Goal: Task Accomplishment & Management: Manage account settings

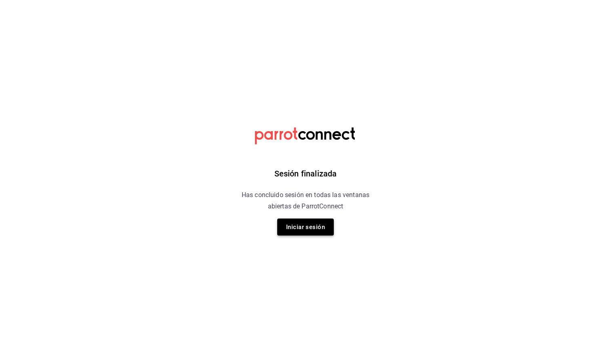
click at [320, 222] on button "Iniciar sesión" at bounding box center [305, 226] width 57 height 17
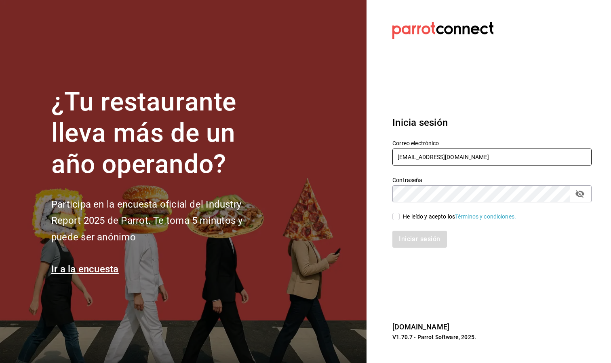
type input "zedillorodolfo@gmail.com"
click at [401, 215] on span "He leído y acepto los Términos y condiciones." at bounding box center [458, 216] width 116 height 8
click at [400, 215] on input "He leído y acepto los Términos y condiciones." at bounding box center [396, 216] width 7 height 7
checkbox input "true"
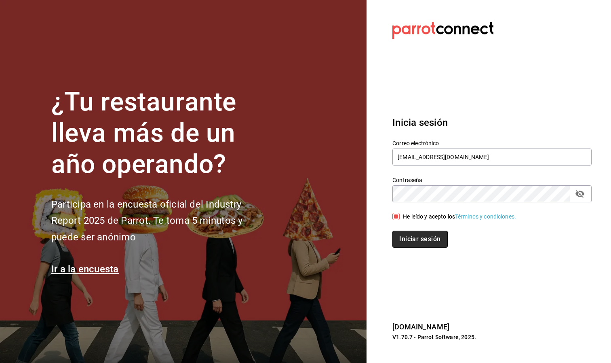
click at [406, 245] on button "Iniciar sesión" at bounding box center [420, 238] width 55 height 17
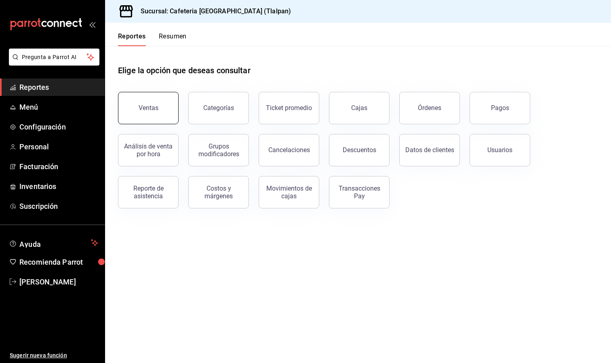
click at [159, 115] on button "Ventas" at bounding box center [148, 108] width 61 height 32
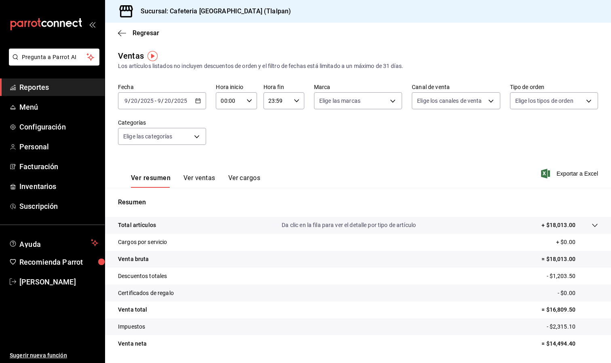
click at [159, 100] on input "9" at bounding box center [159, 100] width 4 height 6
click at [230, 144] on div "Fecha [DATE] [DATE] - [DATE] [DATE] [PERSON_NAME] Semana actual Mes actual Rang…" at bounding box center [358, 118] width 480 height 71
click at [53, 126] on span "Configuración" at bounding box center [58, 126] width 79 height 11
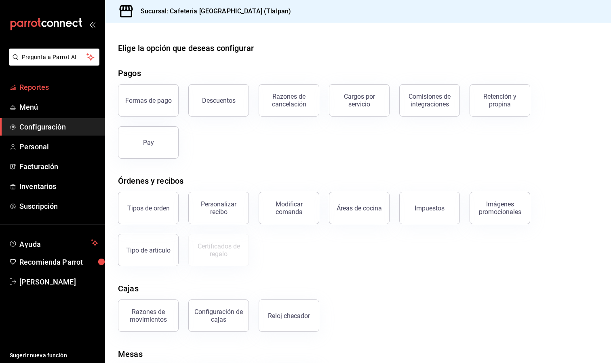
click at [49, 88] on span "Reportes" at bounding box center [58, 87] width 79 height 11
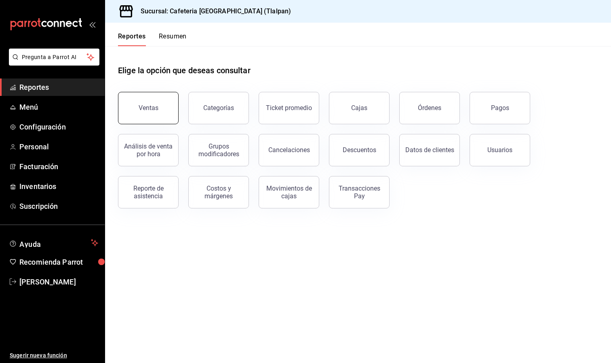
click at [138, 108] on button "Ventas" at bounding box center [148, 108] width 61 height 32
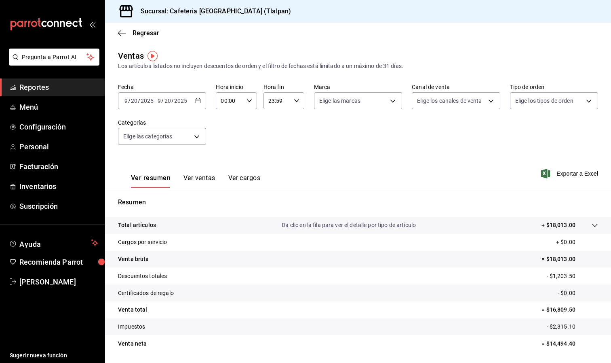
click at [38, 89] on span "Reportes" at bounding box center [58, 87] width 79 height 11
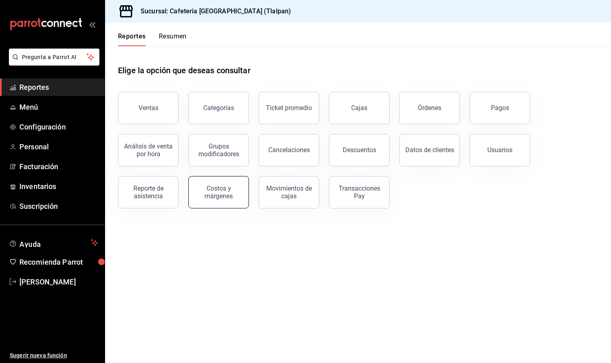
click at [237, 186] on div "Costos y márgenes" at bounding box center [219, 191] width 50 height 15
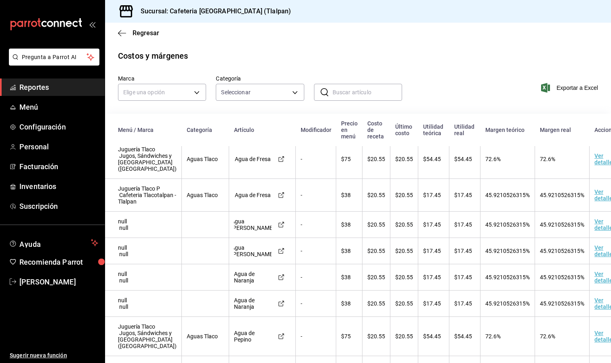
scroll to position [119, 0]
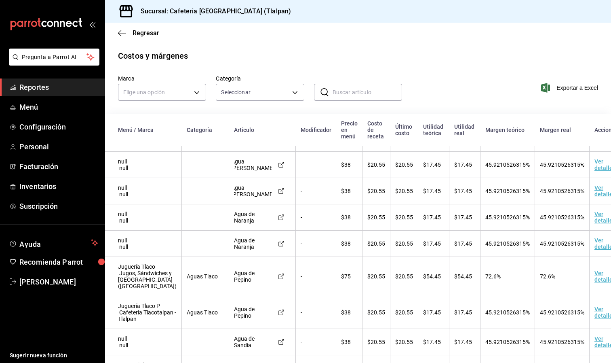
click at [346, 96] on input "text" at bounding box center [368, 92] width 70 height 16
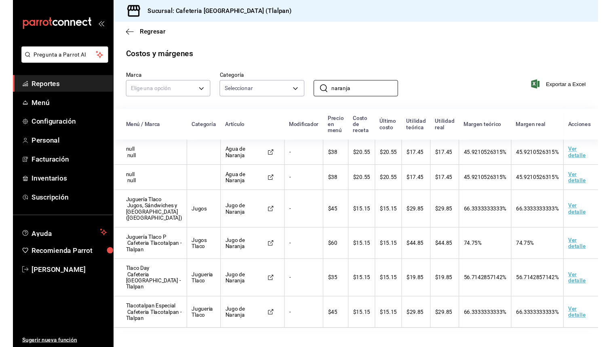
scroll to position [2, 0]
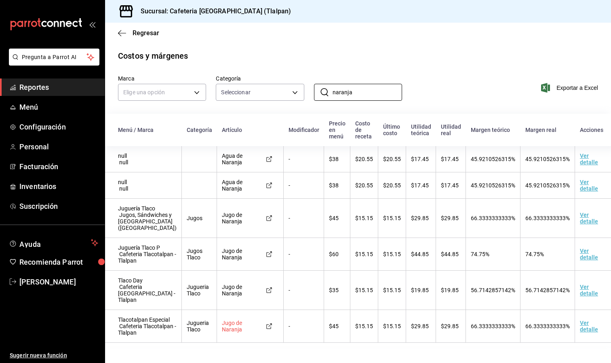
type input "naranja"
click at [258, 332] on div "Jugo de Naranja" at bounding box center [250, 325] width 57 height 13
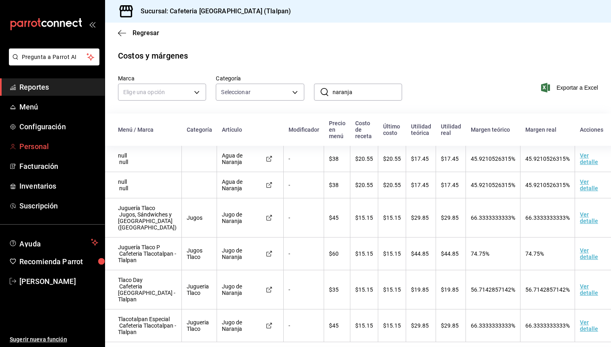
click at [39, 143] on span "Personal" at bounding box center [58, 146] width 79 height 11
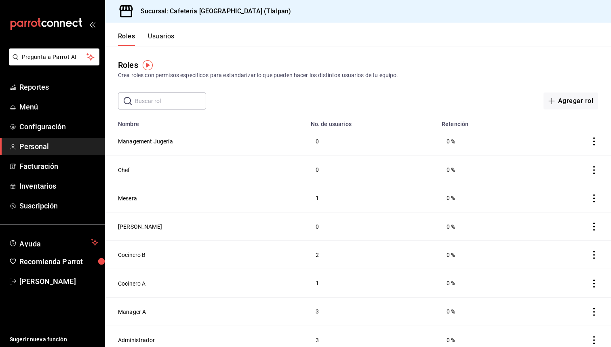
click at [155, 35] on button "Usuarios" at bounding box center [161, 39] width 27 height 14
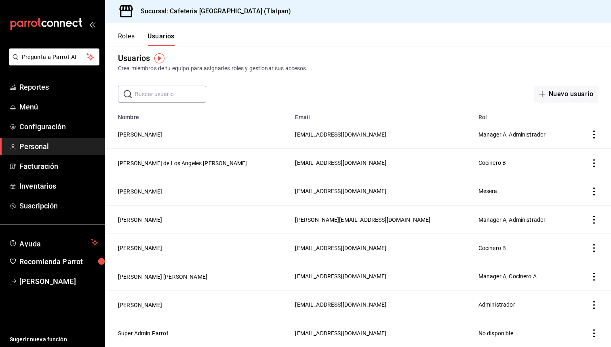
scroll to position [7, 0]
click at [595, 192] on icon "actions" at bounding box center [594, 192] width 8 height 8
click at [169, 192] on div at bounding box center [305, 173] width 611 height 347
click at [162, 192] on button "[PERSON_NAME]" at bounding box center [140, 192] width 44 height 8
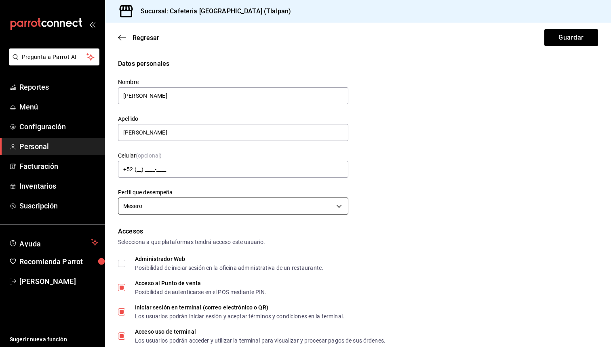
click at [170, 205] on body "Pregunta a Parrot AI Reportes Menú Configuración Personal Facturación Inventari…" at bounding box center [305, 173] width 611 height 347
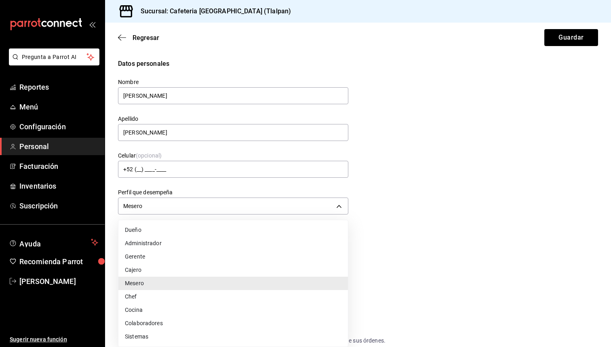
click at [147, 292] on li "Chef" at bounding box center [233, 296] width 230 height 13
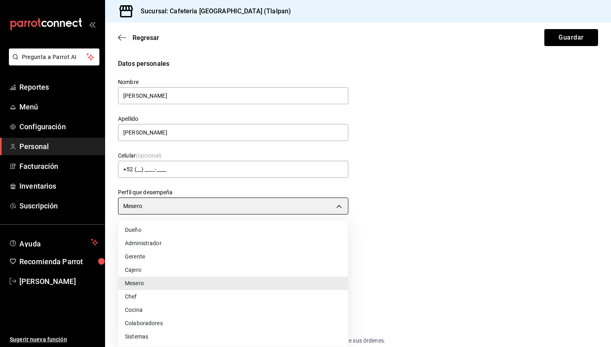
type input "CHEF"
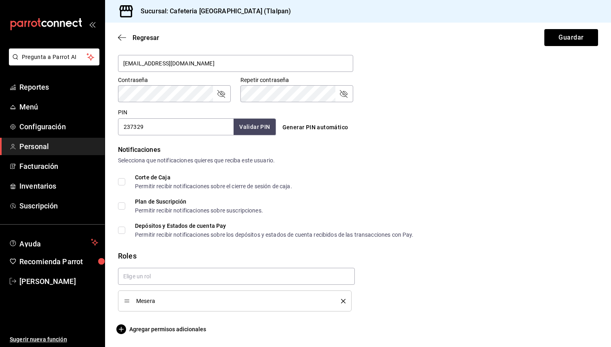
scroll to position [325, 0]
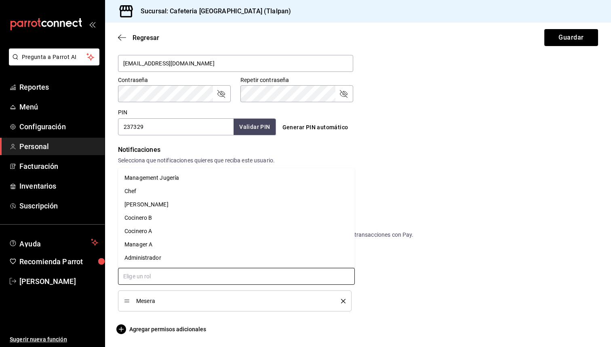
click at [152, 283] on input "text" at bounding box center [236, 276] width 237 height 17
click at [143, 195] on li "Chef" at bounding box center [236, 191] width 237 height 13
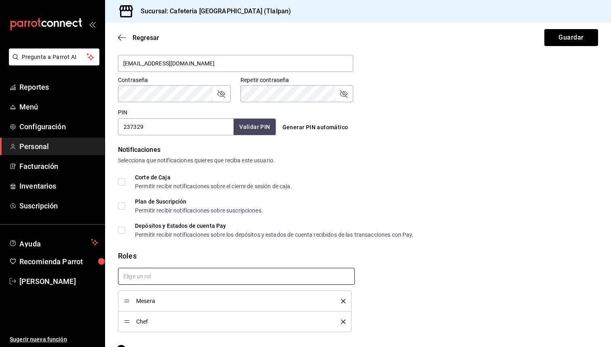
checkbox input "true"
click at [343, 300] on icon "delete" at bounding box center [343, 301] width 4 height 4
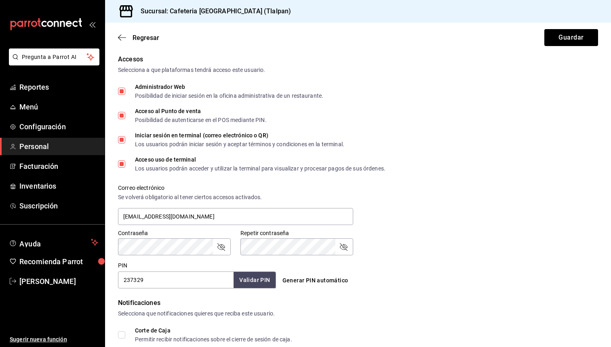
scroll to position [65, 0]
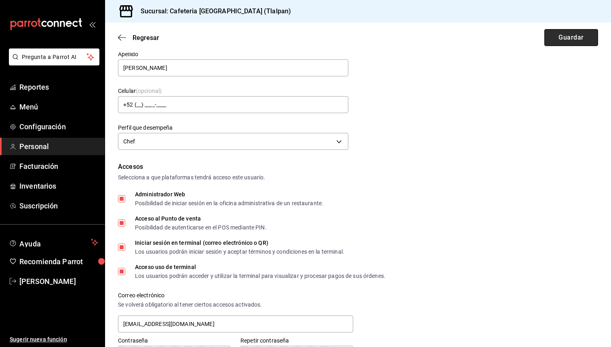
click at [579, 43] on button "Guardar" at bounding box center [572, 37] width 54 height 17
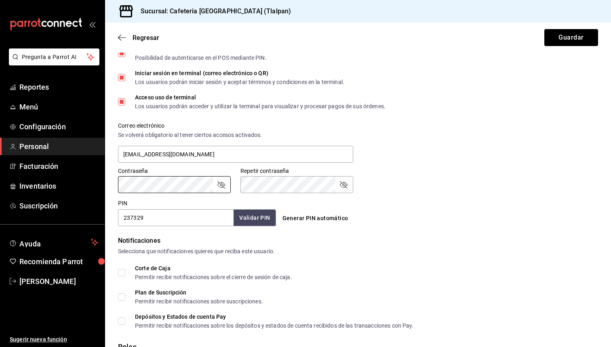
click at [285, 195] on div "Accesos Selecciona a que plataformas tendrá acceso este usuario. Administrador …" at bounding box center [358, 109] width 480 height 234
click at [556, 40] on button "Guardar" at bounding box center [572, 37] width 54 height 17
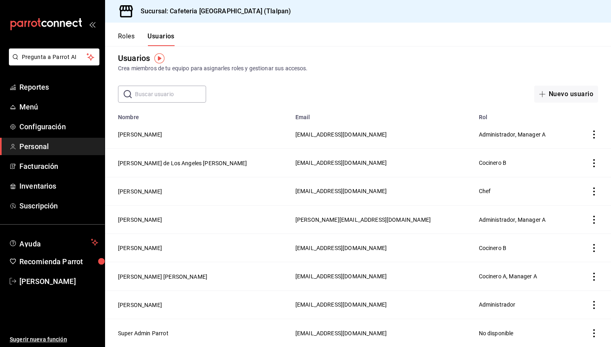
scroll to position [7, 0]
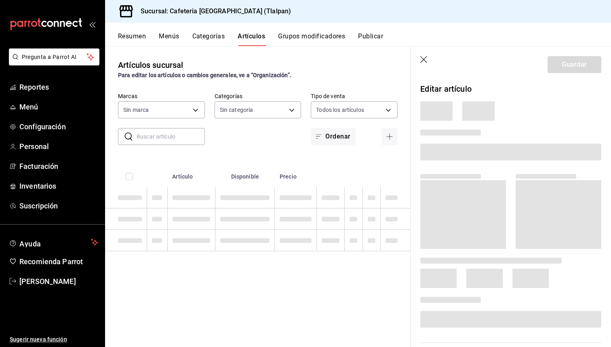
type input "ec576109-29d1-42df-b2ca-5becddbd2efe,3dfd9669-9911-4f47-a36d-8fb2dcc6eb36,e5a57…"
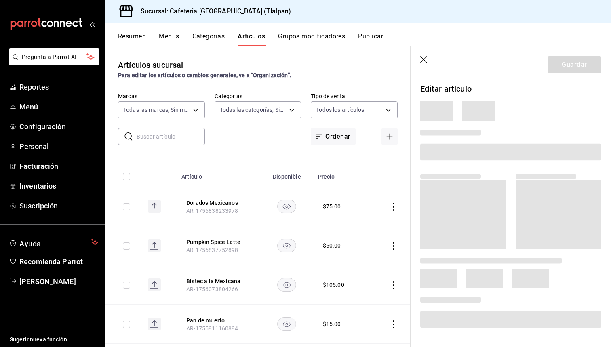
type input "8fb5c5e2-c76a-4129-8e25-25de823e503d,657201d4-d6ef-4148-94c8-ccd00e340086,2df64…"
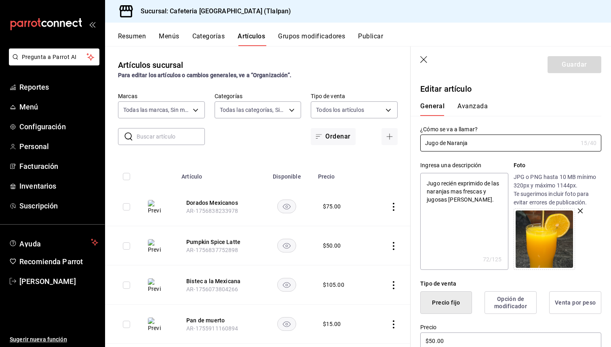
type textarea "x"
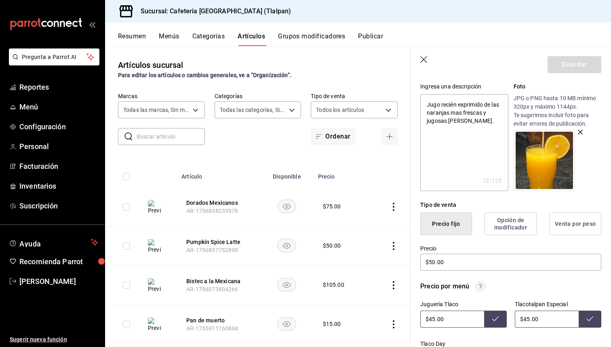
scroll to position [65, 0]
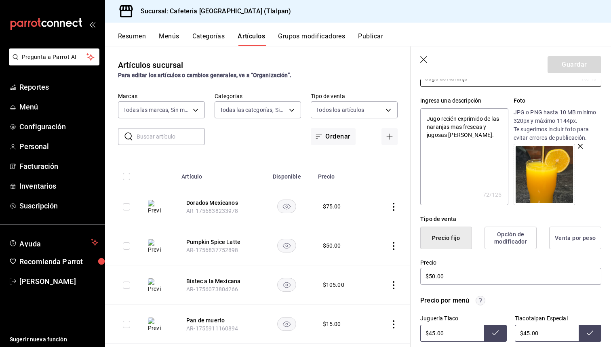
click at [423, 62] on icon "button" at bounding box center [424, 60] width 8 height 8
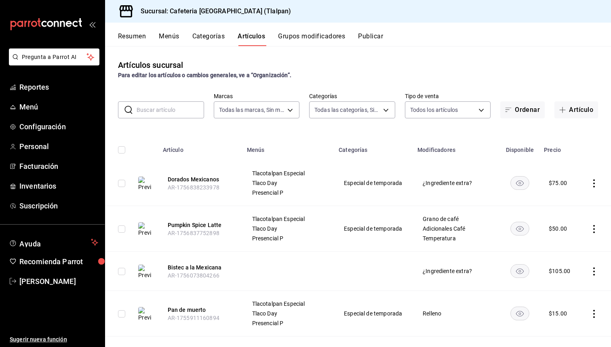
click at [180, 111] on input "text" at bounding box center [171, 110] width 68 height 16
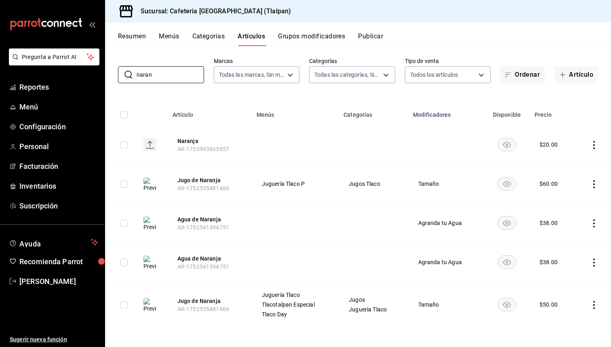
scroll to position [35, 0]
type input "naran"
click at [594, 186] on icon "actions" at bounding box center [594, 184] width 8 height 8
click at [576, 202] on span "Editar" at bounding box center [570, 203] width 21 height 8
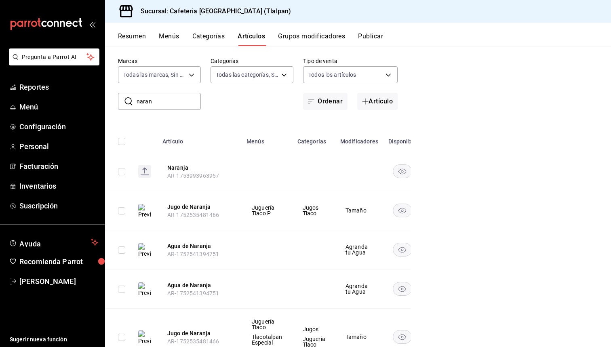
scroll to position [29, 0]
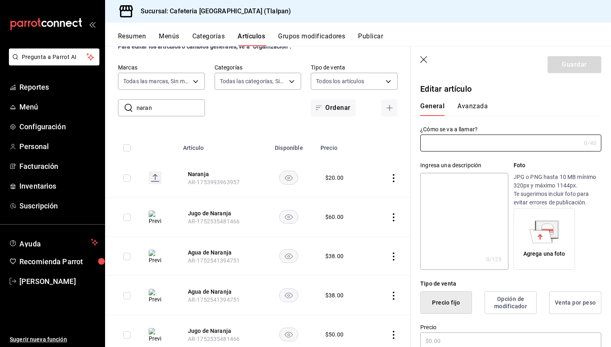
type input "Jugo de Naranja"
type textarea "Jugo recién exprimido de las naranjas mas frescas y jugosas del mercado."
type textarea "x"
type input "$60.00"
type input "AR-1752535481466"
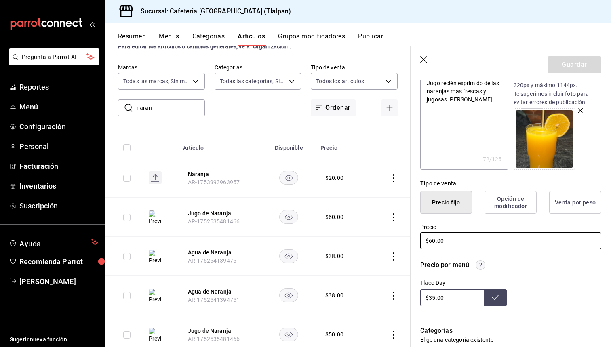
scroll to position [103, 0]
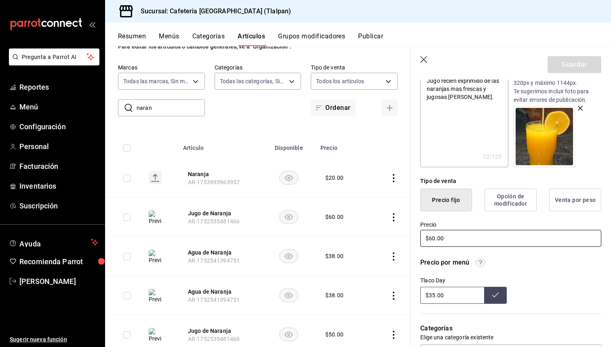
click at [433, 241] on input "$60.00" at bounding box center [510, 238] width 181 height 17
type textarea "x"
type input "$0.00"
type textarea "x"
type input "$50.00"
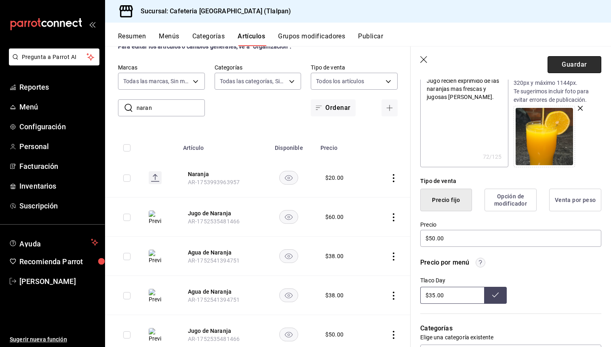
click at [566, 64] on button "Guardar" at bounding box center [575, 64] width 54 height 17
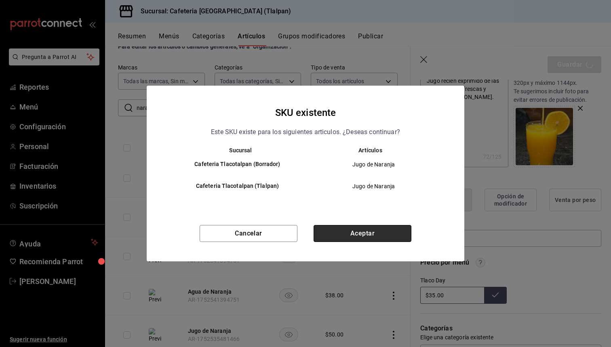
click at [361, 238] on button "Aceptar" at bounding box center [363, 233] width 98 height 17
type textarea "x"
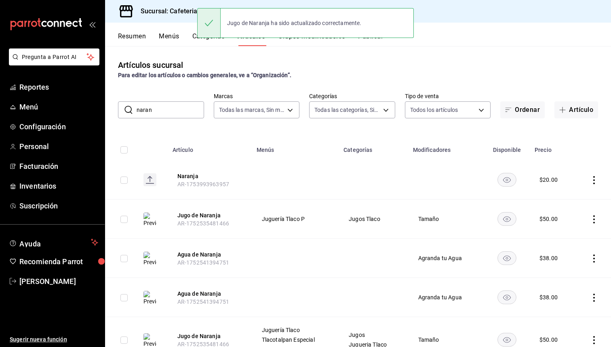
click at [172, 121] on div "Artículos sucursal Para editar los artículos o cambios generales, ve a “Organiz…" at bounding box center [358, 196] width 506 height 301
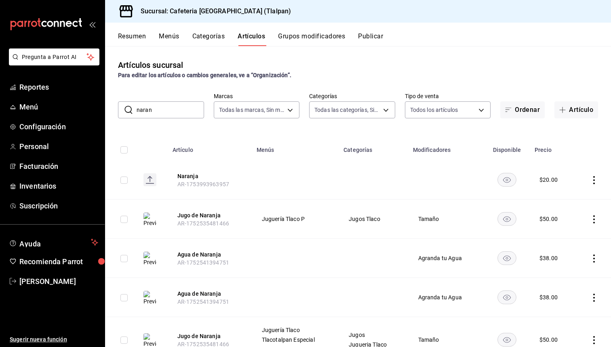
click at [172, 118] on input "naran" at bounding box center [171, 110] width 68 height 16
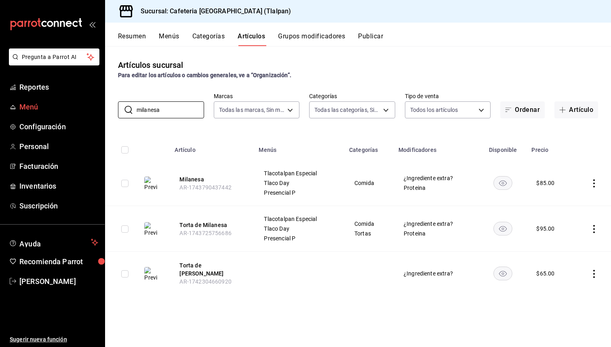
type input "milanesa"
click at [46, 105] on span "Menú" at bounding box center [58, 106] width 79 height 11
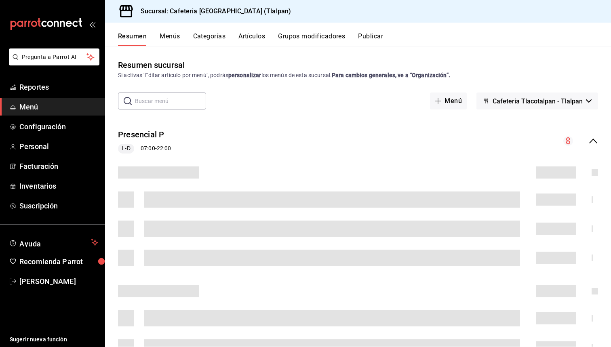
click at [598, 141] on icon "collapse-menu-row" at bounding box center [594, 141] width 10 height 10
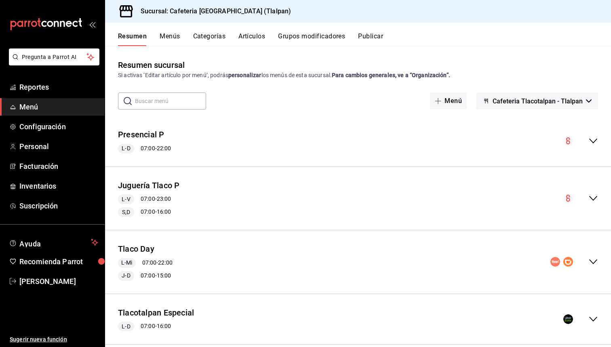
click at [593, 306] on div "Tlacotalpan Especial L-D 07:00 - 16:00" at bounding box center [358, 320] width 506 height 38
click at [593, 322] on icon "collapse-menu-row" at bounding box center [594, 320] width 10 height 10
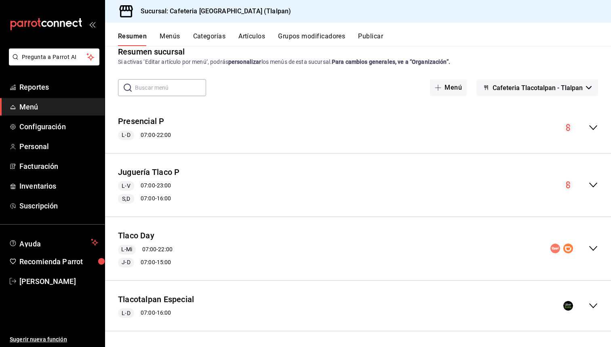
click at [594, 304] on icon "collapse-menu-row" at bounding box center [594, 306] width 10 height 10
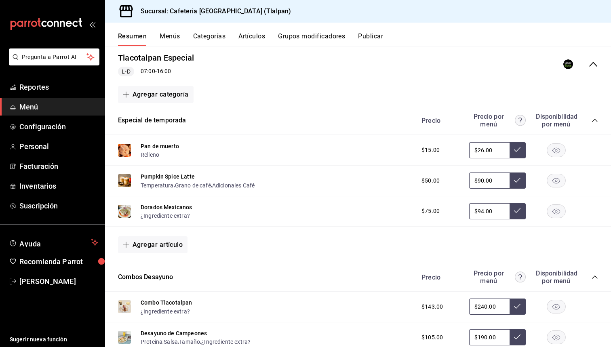
scroll to position [256, 0]
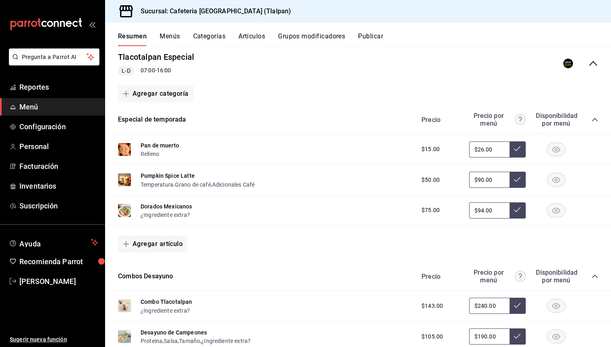
click at [598, 116] on icon "collapse-category-row" at bounding box center [595, 119] width 6 height 6
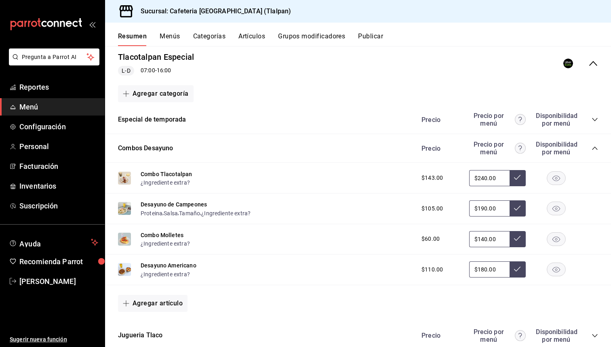
click at [597, 146] on icon "collapse-category-row" at bounding box center [595, 148] width 6 height 6
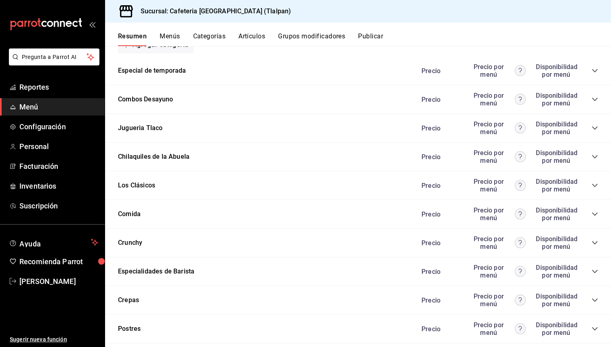
scroll to position [316, 0]
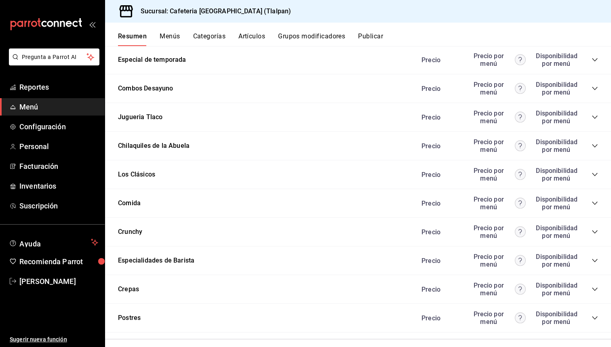
click at [596, 202] on icon "collapse-category-row" at bounding box center [595, 203] width 6 height 6
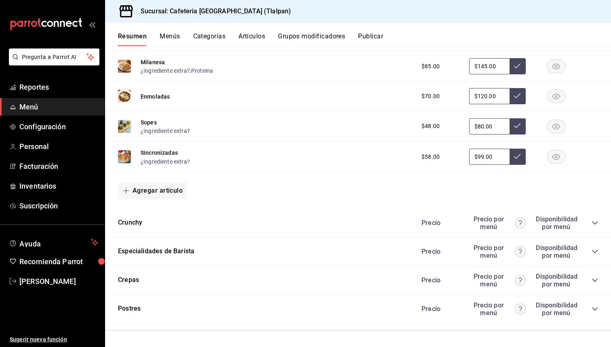
scroll to position [633, 0]
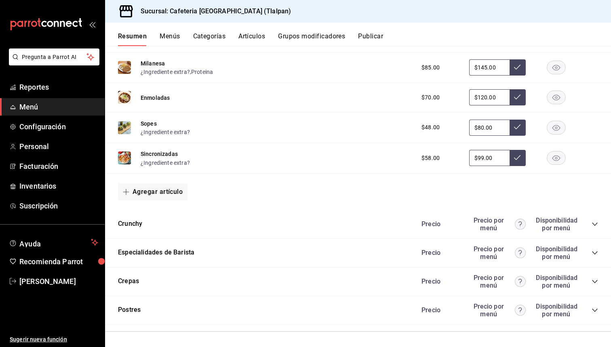
click at [591, 306] on div "Precio Precio por menú Disponibilidad por menú" at bounding box center [506, 310] width 185 height 15
click at [592, 307] on icon "collapse-category-row" at bounding box center [595, 310] width 6 height 6
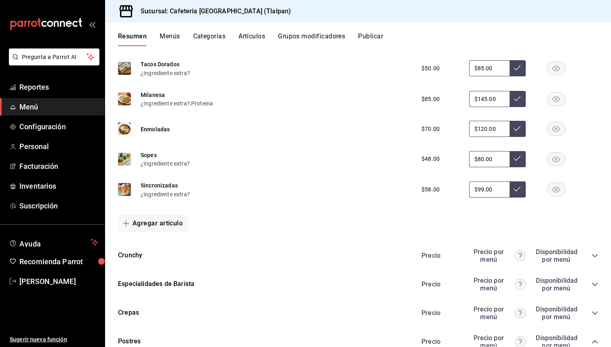
scroll to position [566, 0]
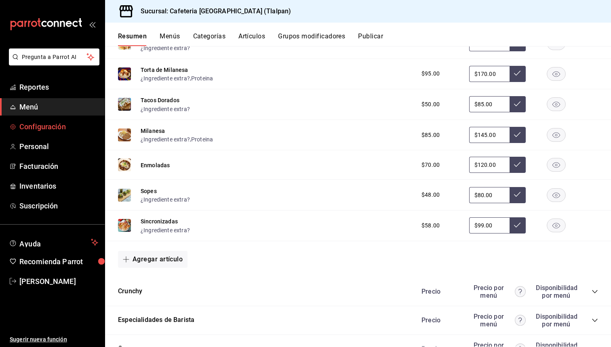
click at [69, 130] on span "Configuración" at bounding box center [58, 126] width 79 height 11
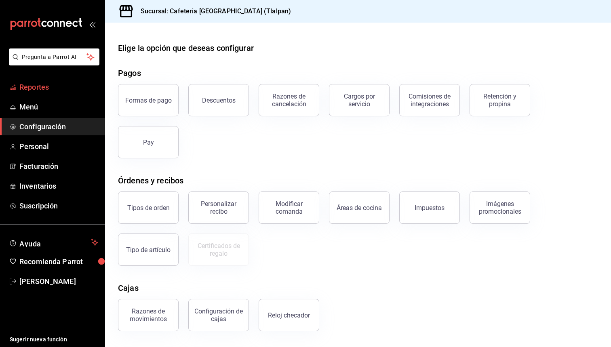
click at [47, 89] on span "Reportes" at bounding box center [58, 87] width 79 height 11
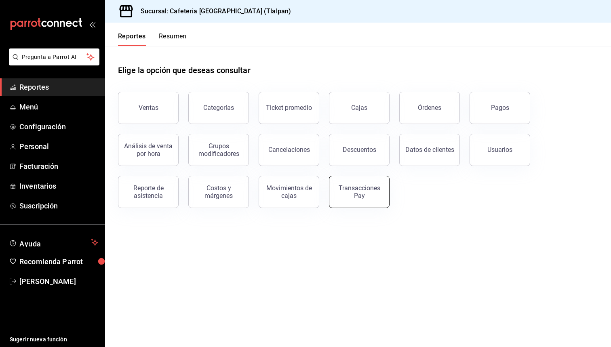
click at [355, 199] on button "Transacciones Pay" at bounding box center [359, 192] width 61 height 32
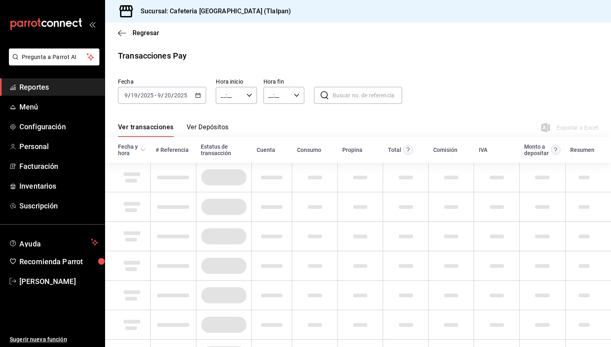
type input "00:00"
type input "23:59"
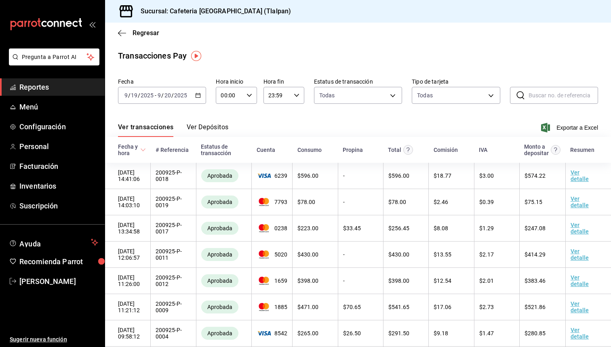
click at [216, 132] on button "Ver Depósitos" at bounding box center [208, 130] width 42 height 14
